Goal: Information Seeking & Learning: Find specific fact

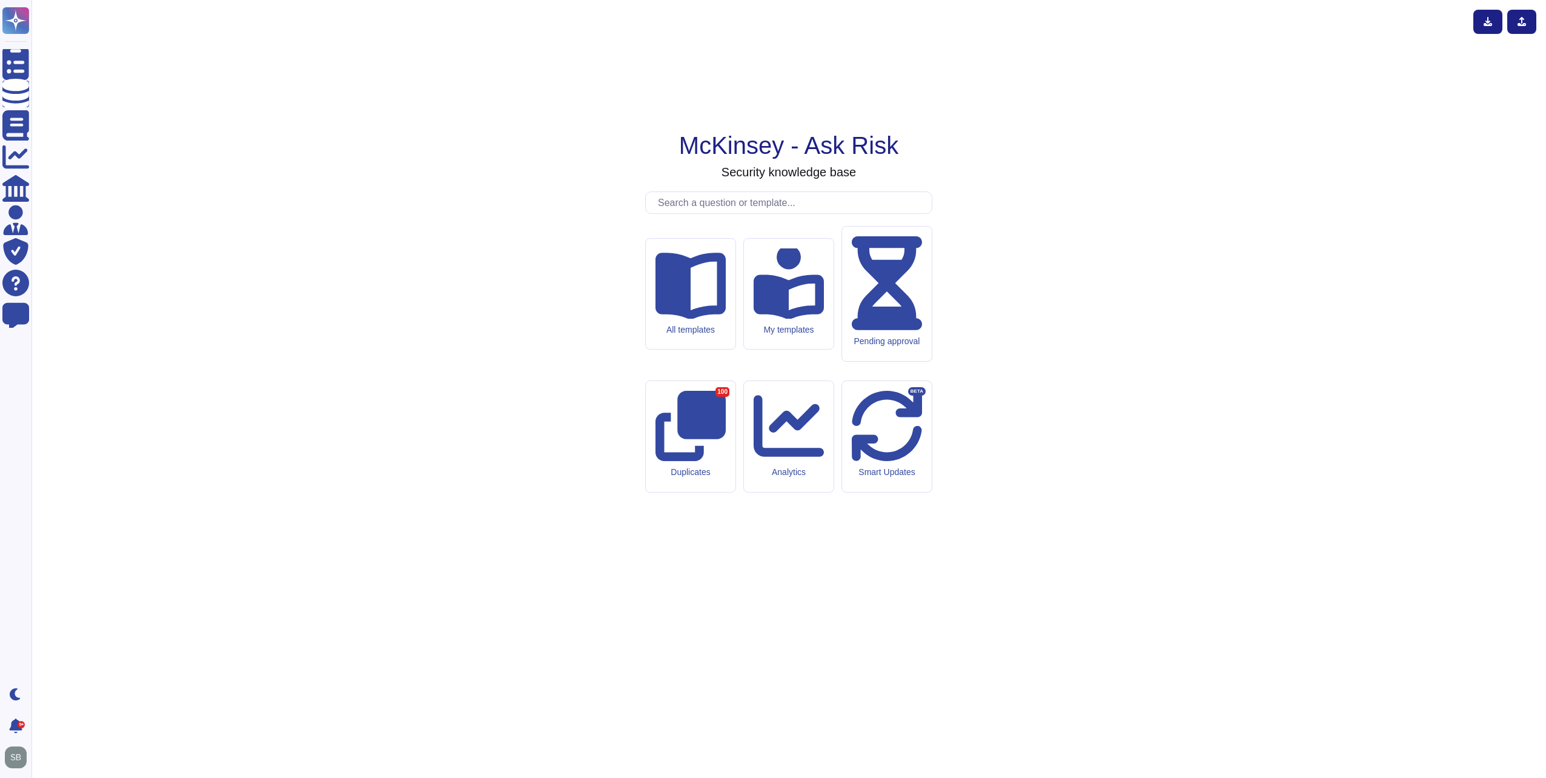
click at [767, 213] on input "text" at bounding box center [792, 202] width 280 height 21
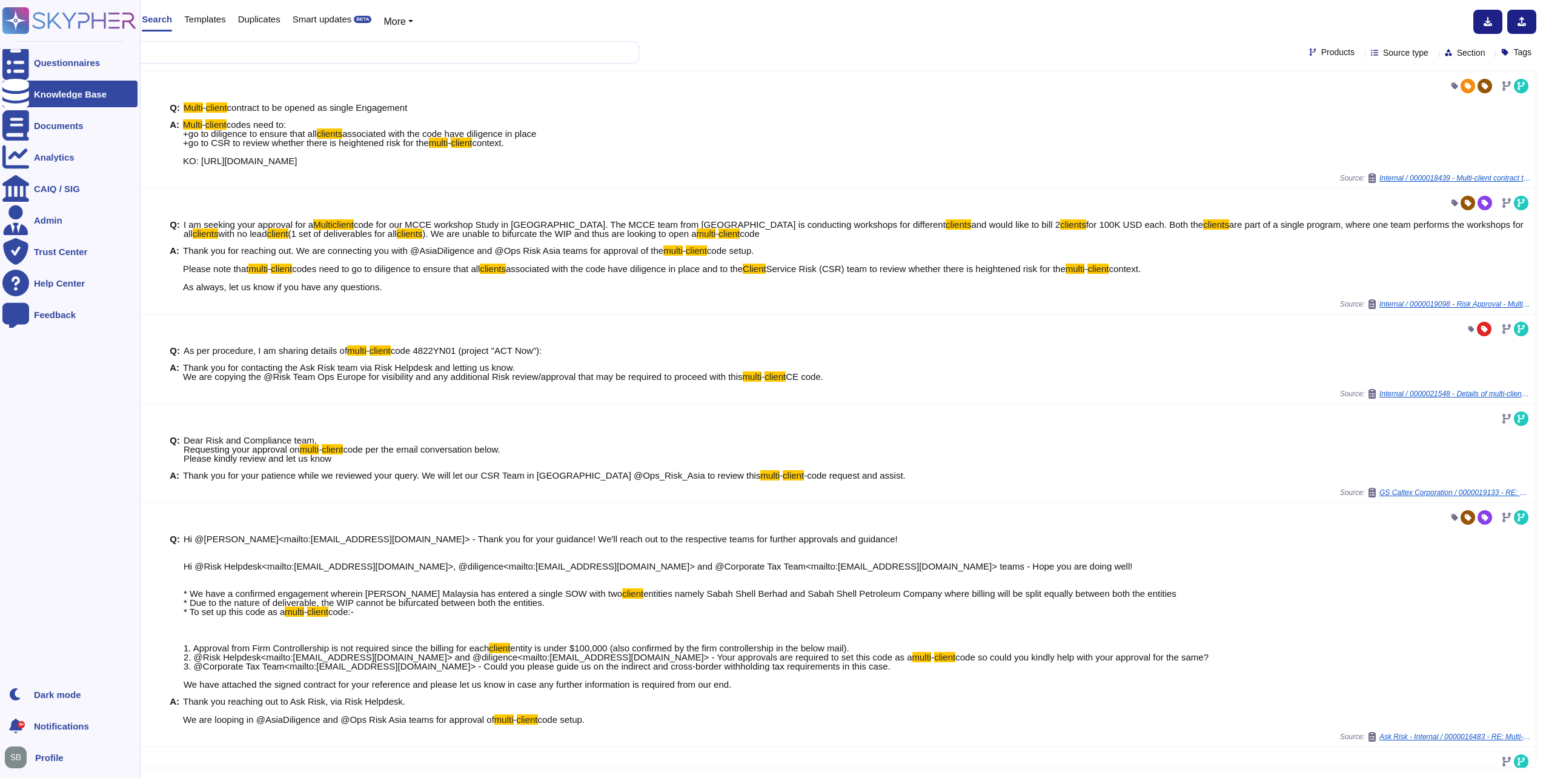
type input "multi client"
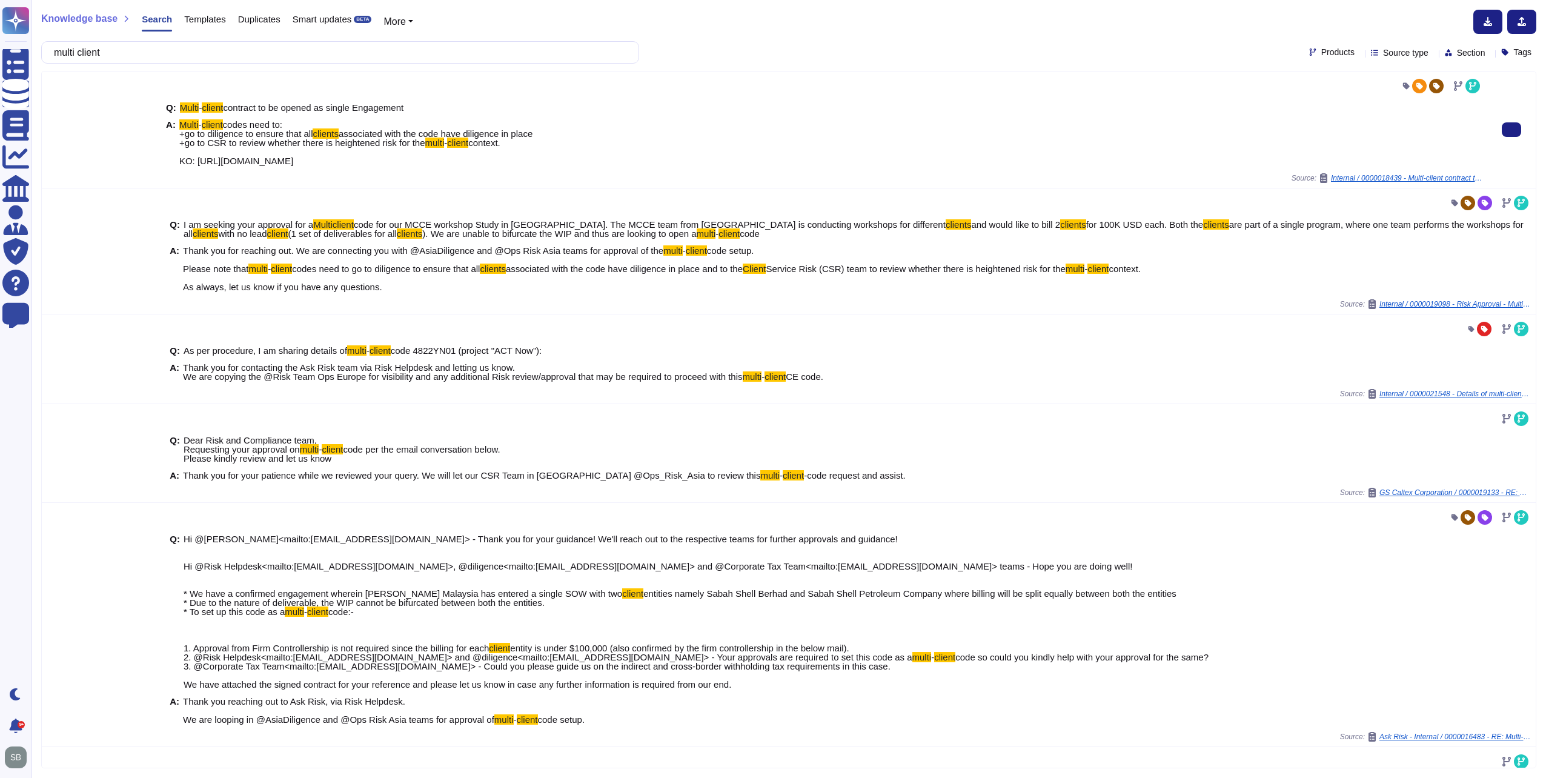
drag, startPoint x: 525, startPoint y: 156, endPoint x: 257, endPoint y: 159, distance: 267.7
click at [257, 159] on span "Multi - client codes need to: +go to diligence to ensure that all clients assoc…" at bounding box center [355, 142] width 353 height 45
click at [213, 159] on span "context. KO: [URL][DOMAIN_NAME]" at bounding box center [339, 151] width 321 height 28
drag, startPoint x: 194, startPoint y: 159, endPoint x: 552, endPoint y: 165, distance: 358.6
click at [552, 165] on div "Q: Multi - client contract to be opened as single Engagement A: Multi - client …" at bounding box center [824, 135] width 1316 height 78
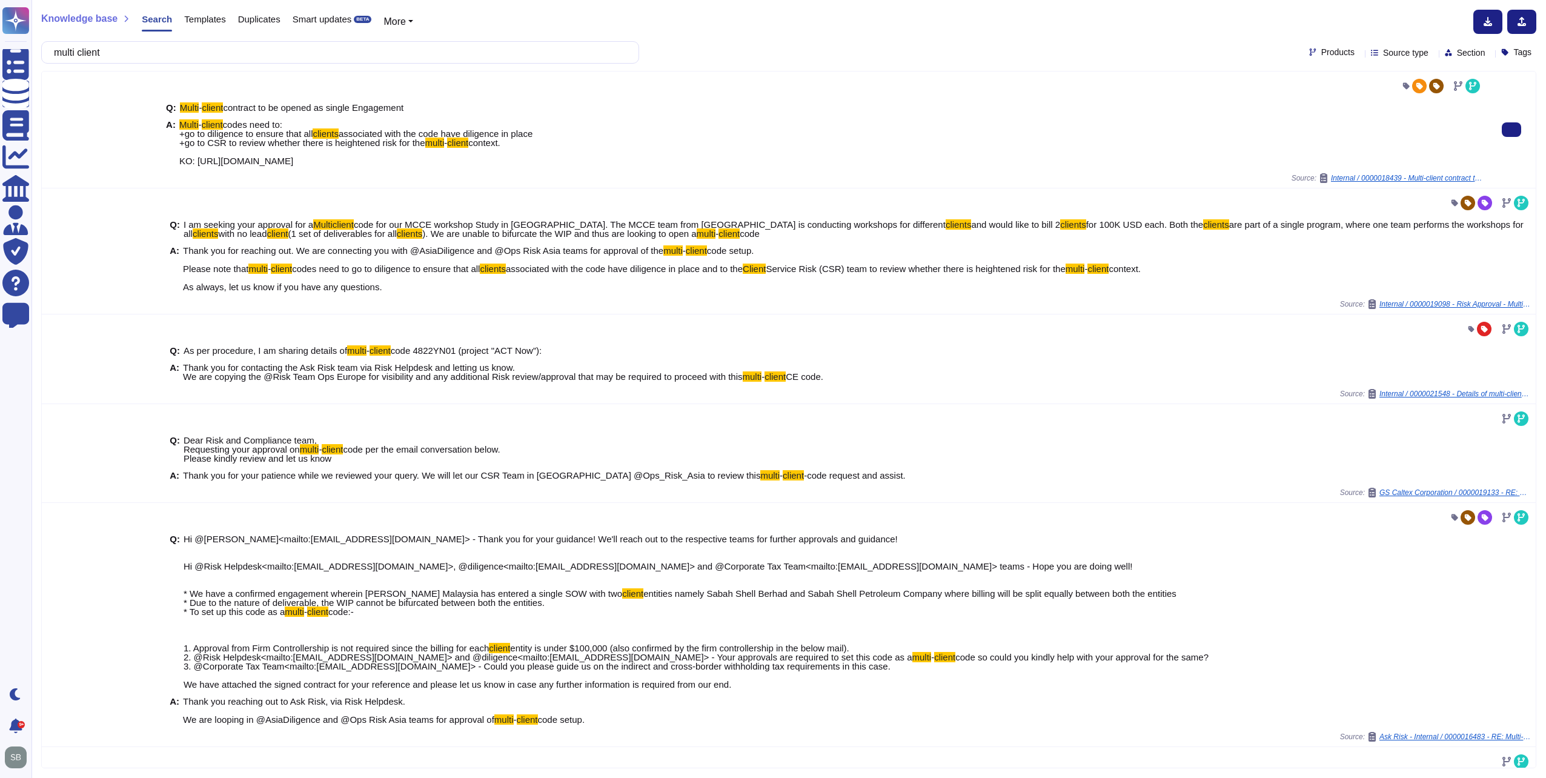
copy span "[URL][DOMAIN_NAME]"
